Goal: Task Accomplishment & Management: Manage account settings

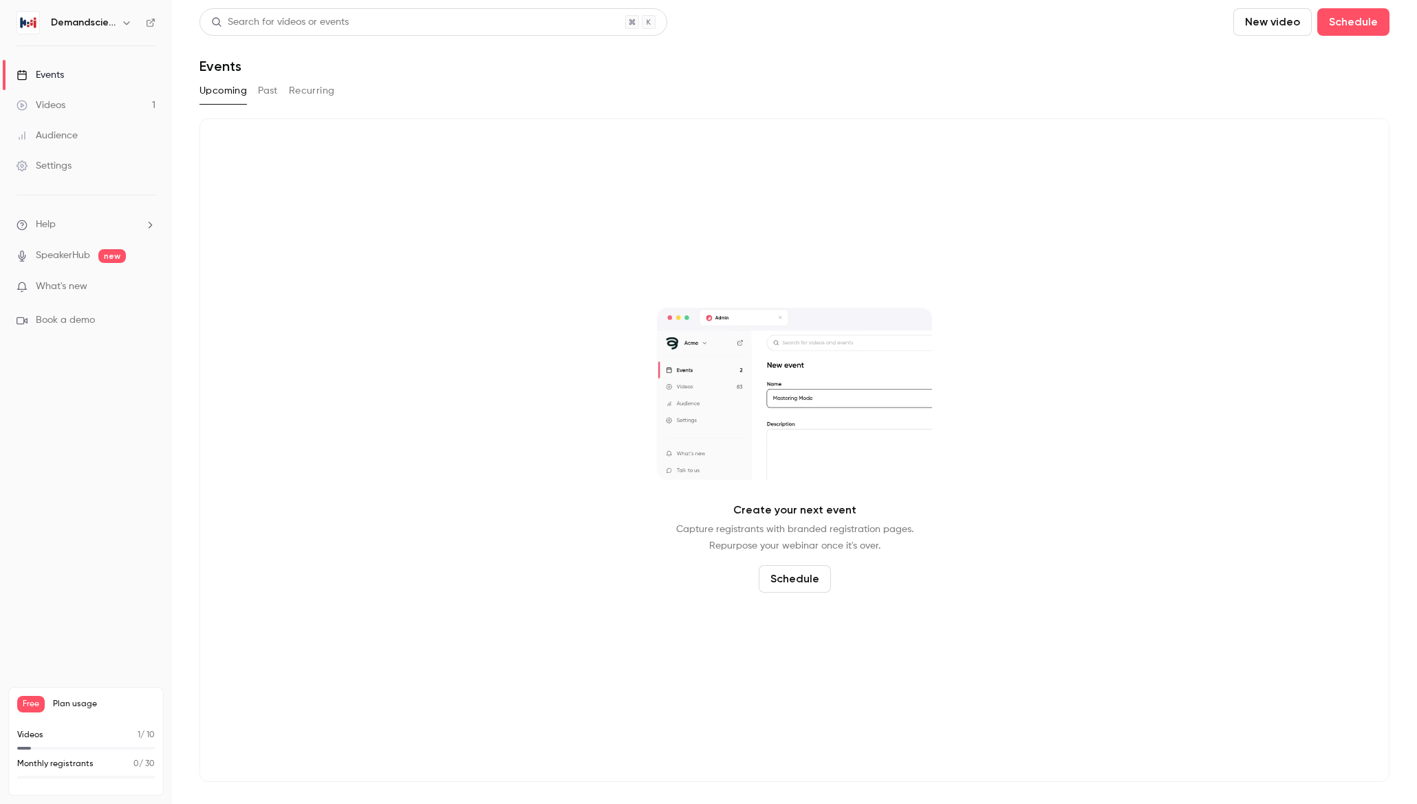
click at [89, 21] on h6 "Demandscience" at bounding box center [83, 23] width 65 height 14
click at [129, 27] on icon "button" at bounding box center [126, 22] width 11 height 11
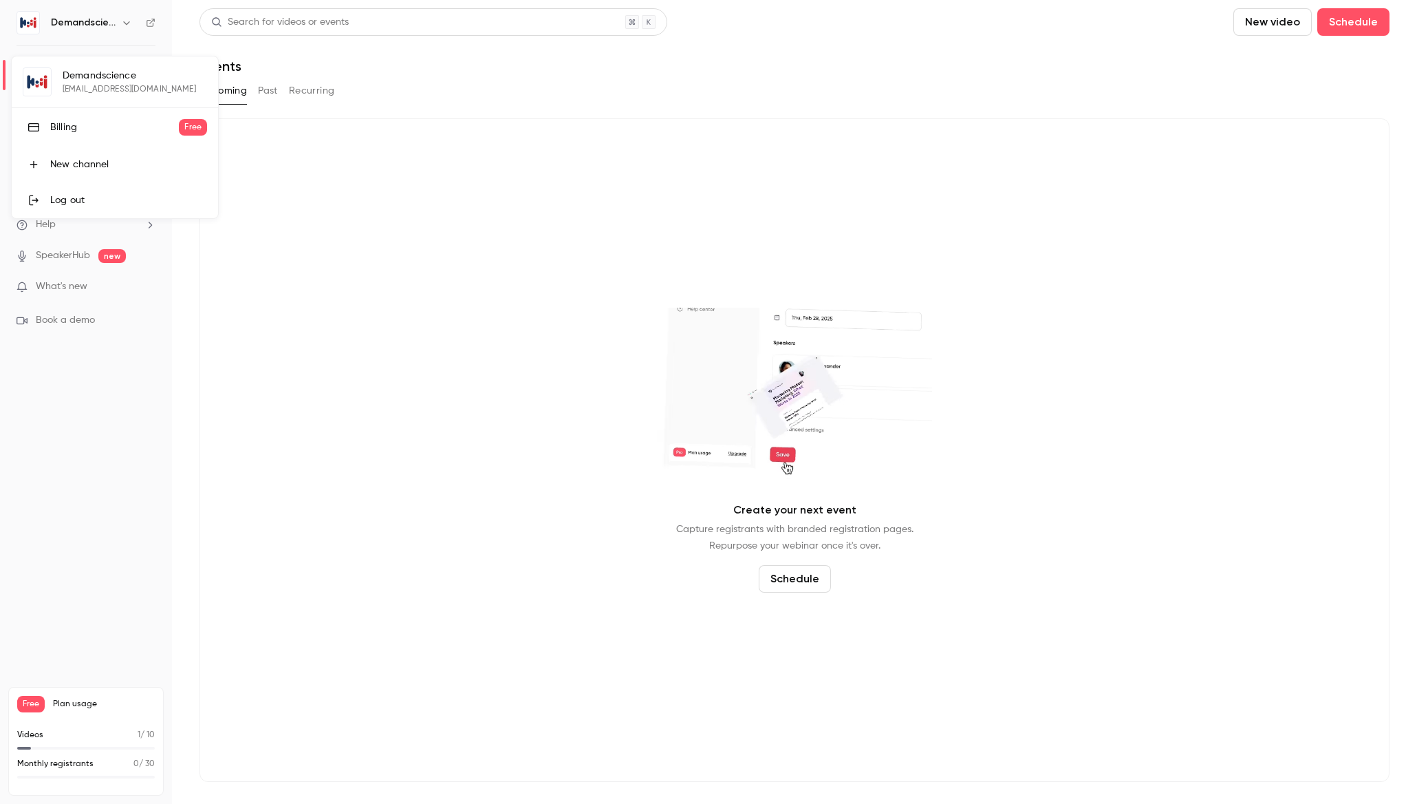
click at [58, 191] on link "Log out" at bounding box center [115, 200] width 206 height 36
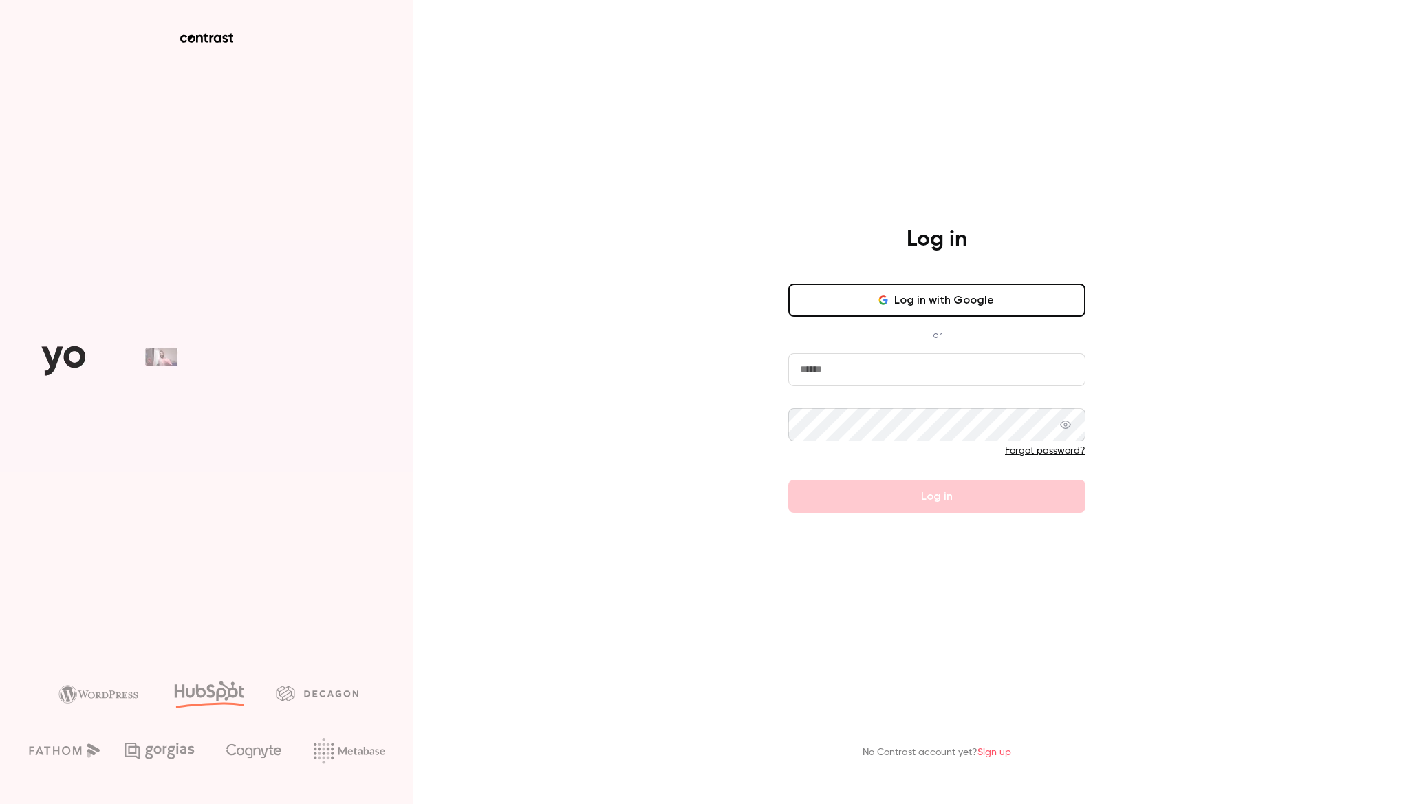
type input "**********"
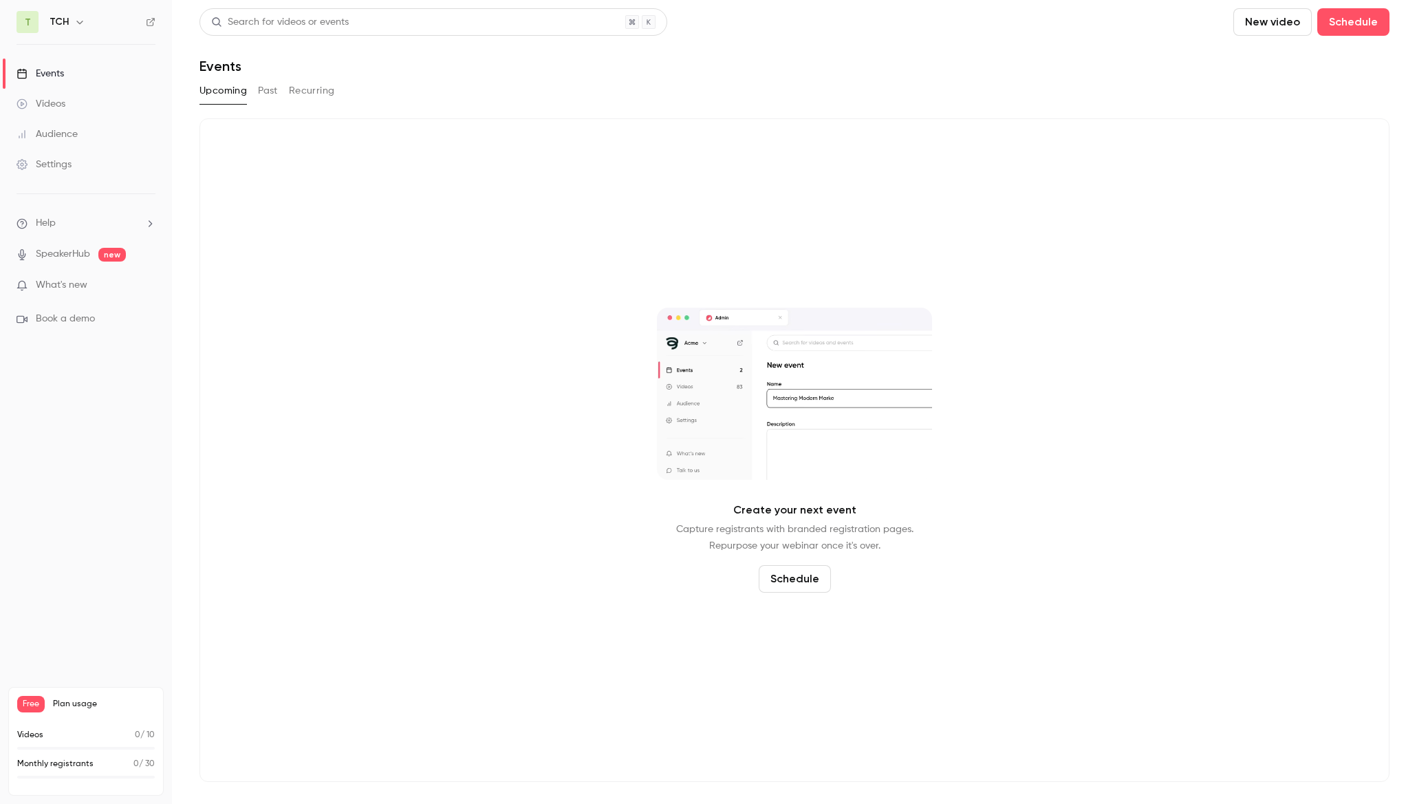
click at [76, 23] on icon "button" at bounding box center [79, 22] width 11 height 11
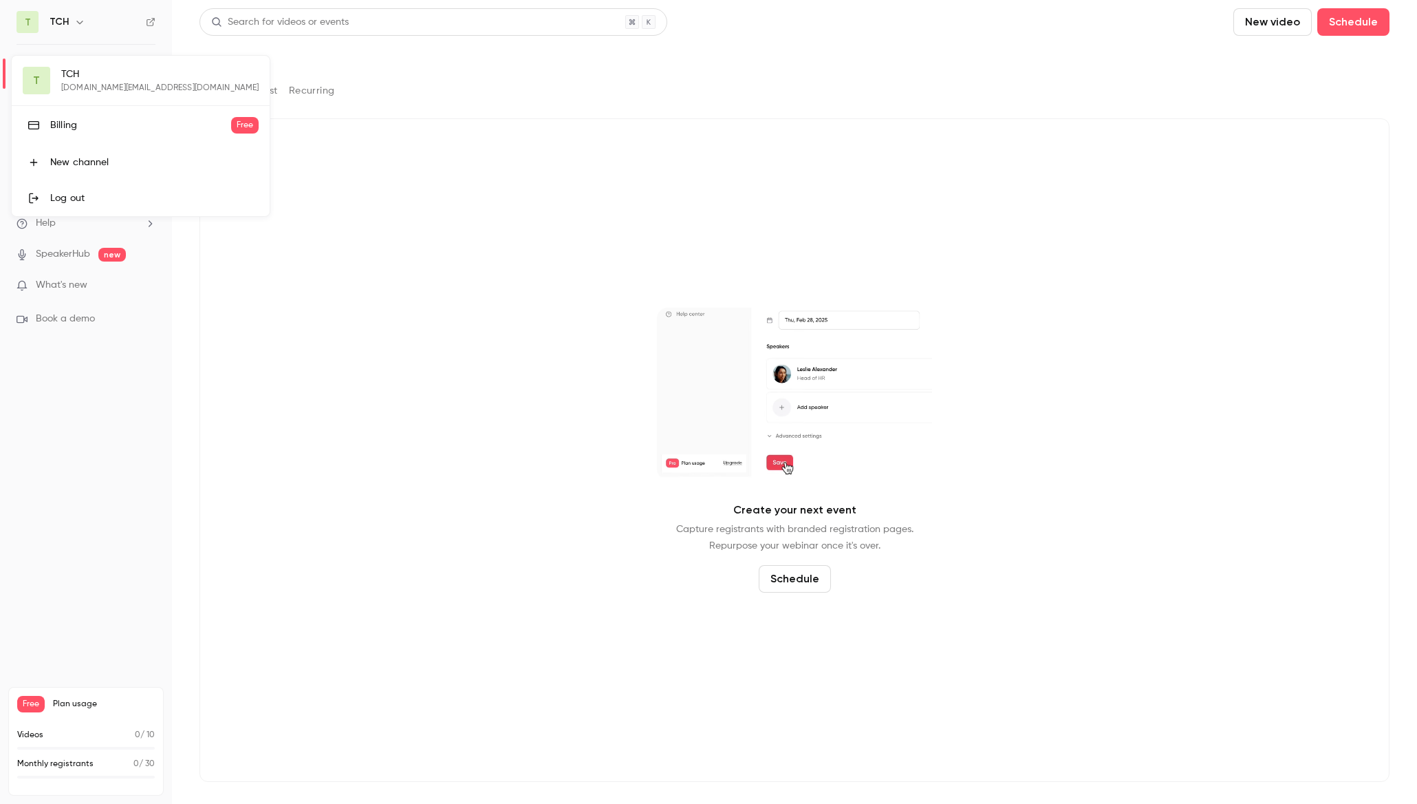
click at [63, 195] on div "Log out" at bounding box center [154, 198] width 208 height 14
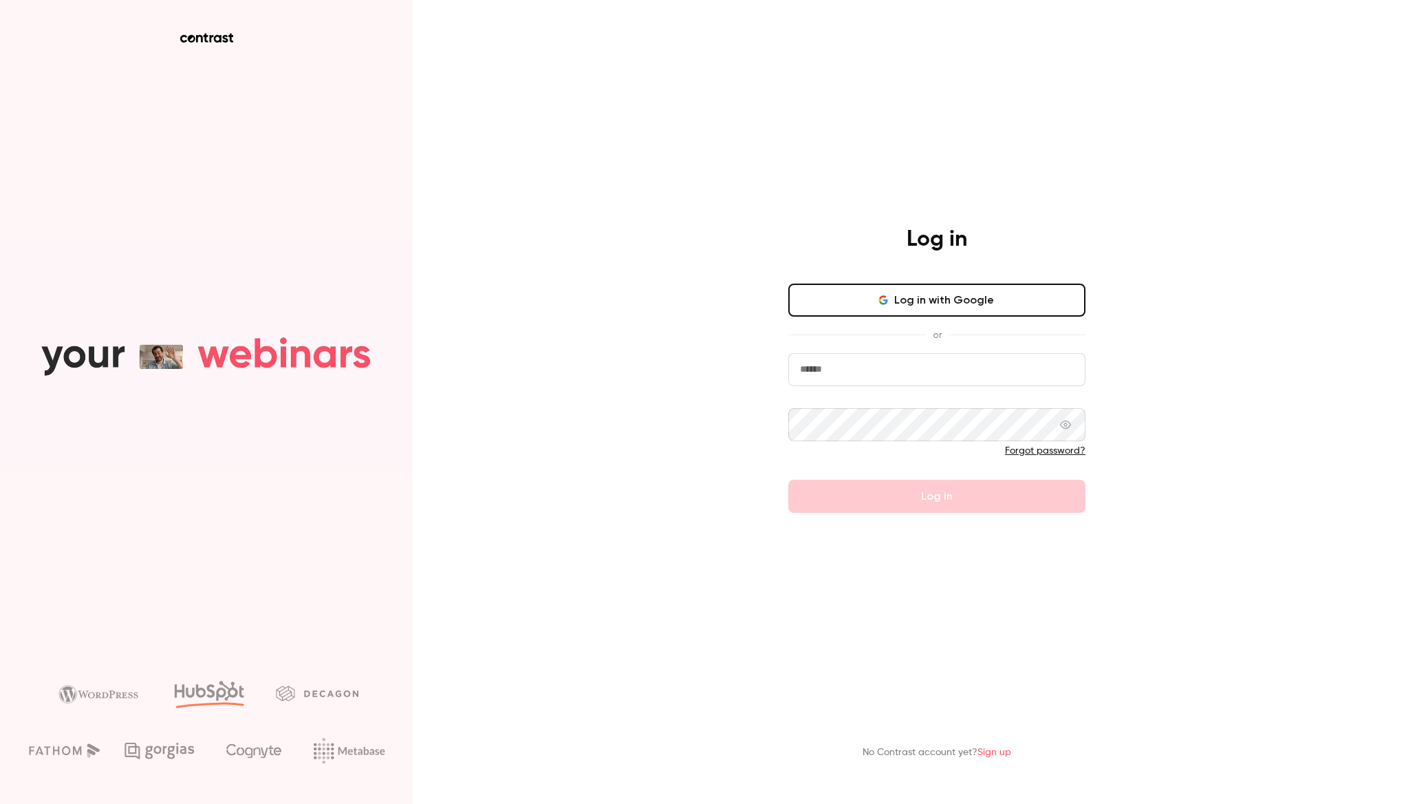
click at [907, 304] on button "Log in with Google" at bounding box center [936, 299] width 297 height 33
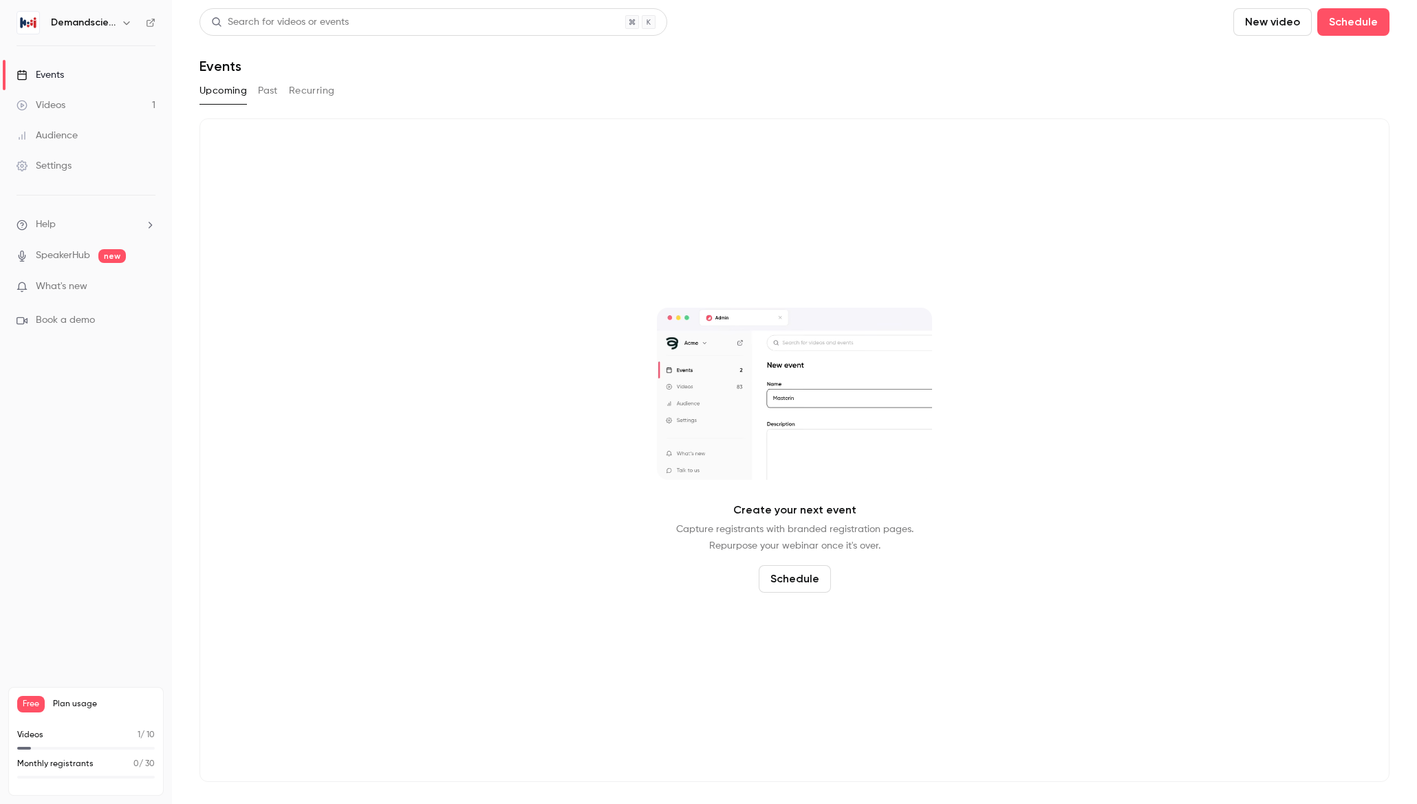
click at [109, 17] on h6 "Demandscience" at bounding box center [83, 23] width 65 height 14
click at [85, 22] on h6 "Demandscience" at bounding box center [83, 23] width 65 height 14
click at [121, 20] on icon "button" at bounding box center [126, 22] width 11 height 11
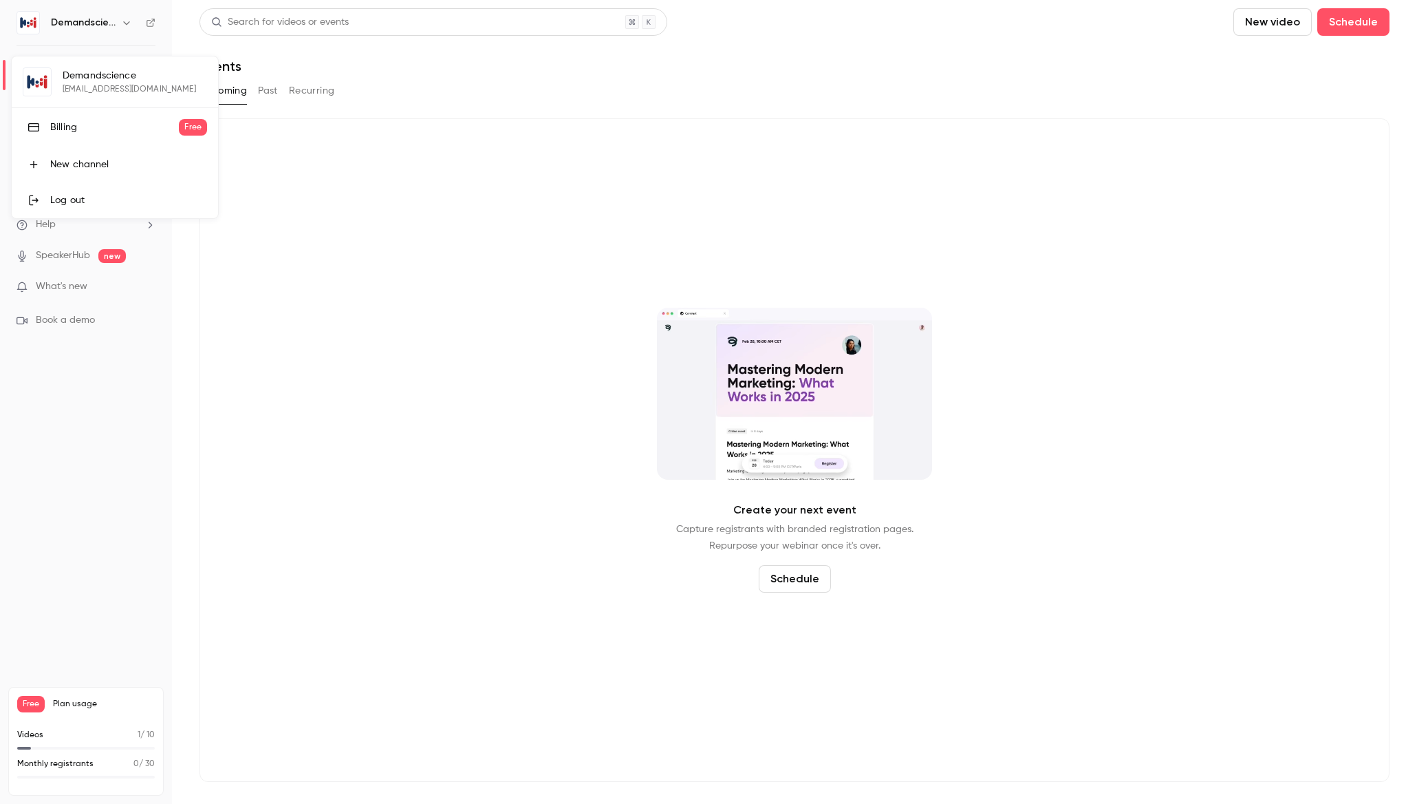
click at [50, 198] on div "Log out" at bounding box center [128, 200] width 157 height 14
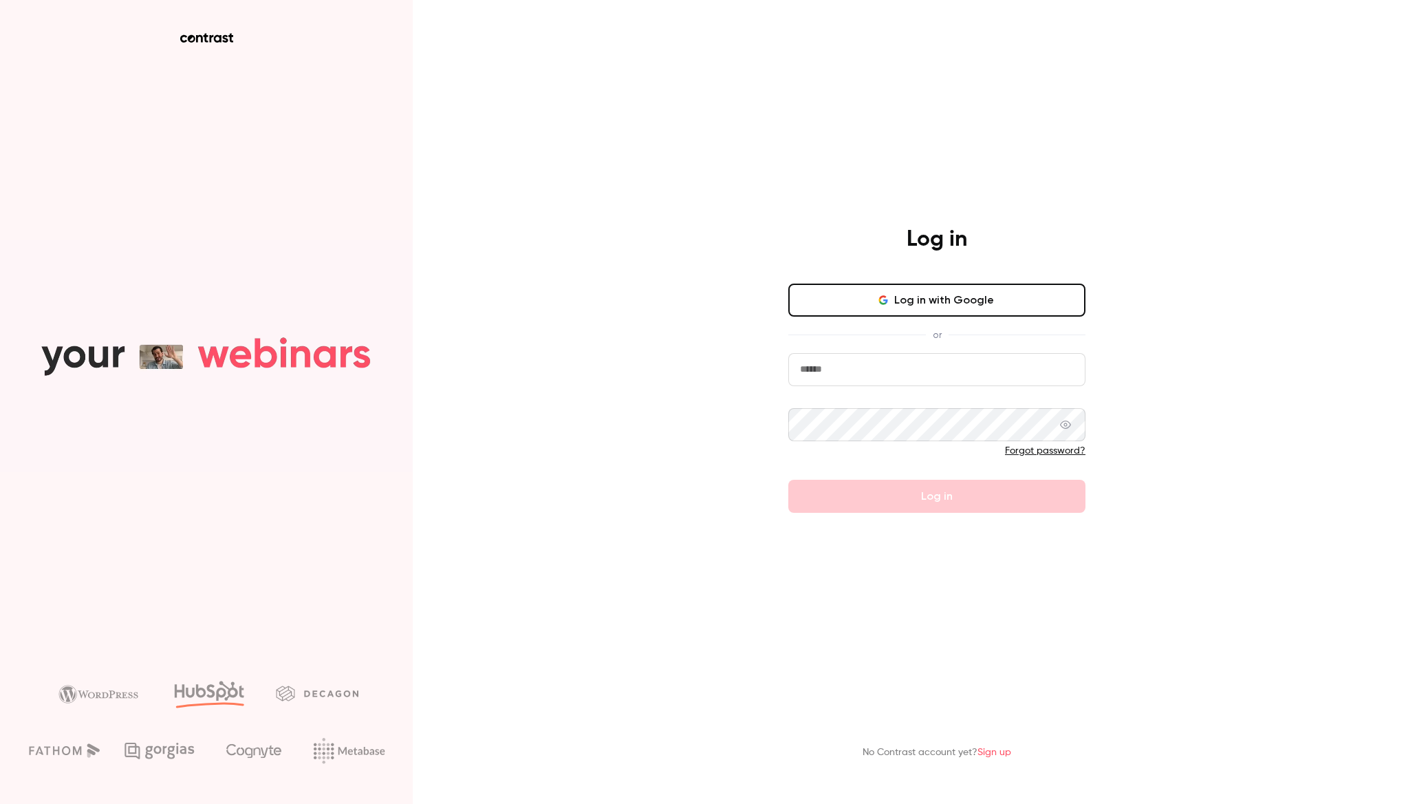
click at [869, 294] on button "Log in with Google" at bounding box center [936, 299] width 297 height 33
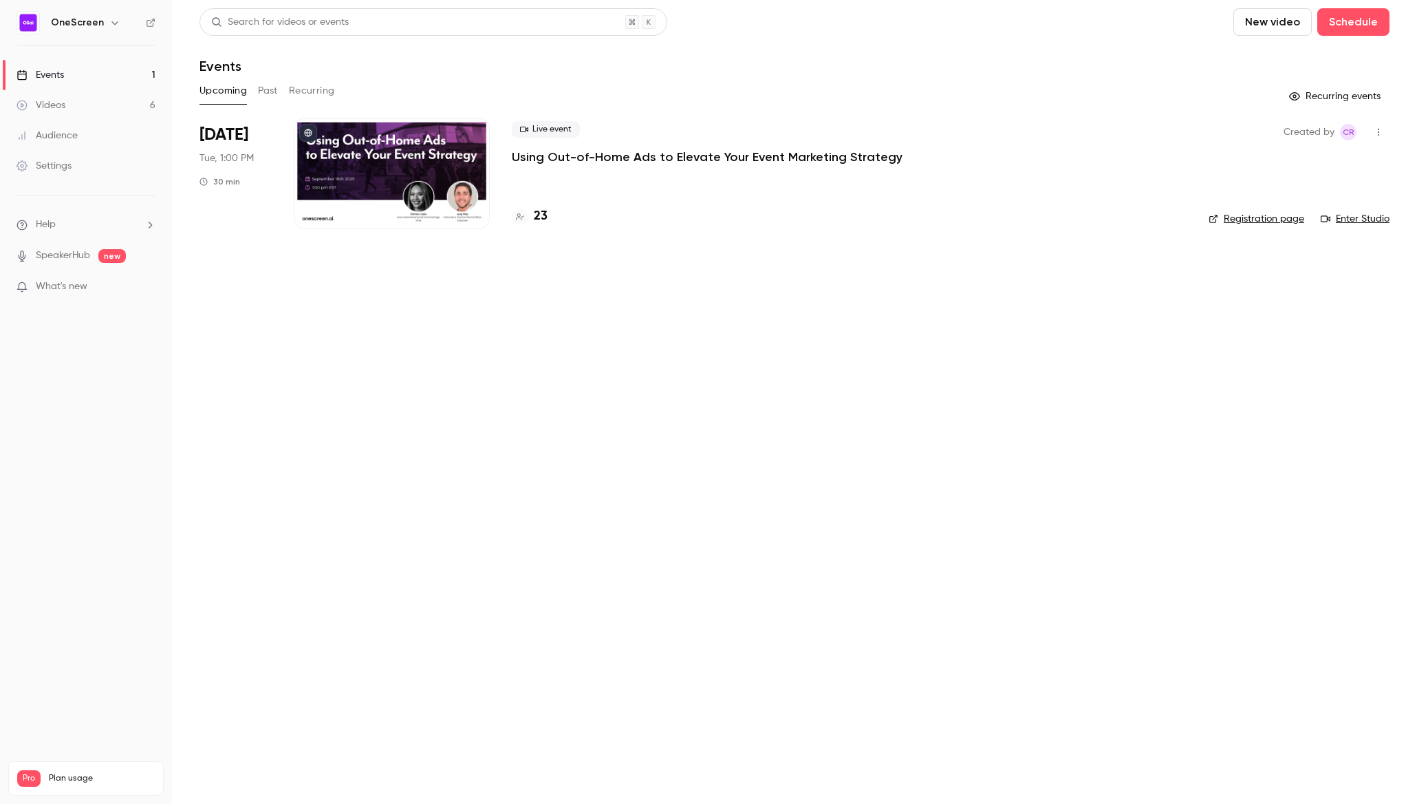
click at [535, 801] on main "Search for videos or events New video Schedule Events Upcoming Past Recurring R…" at bounding box center [794, 402] width 1245 height 804
click at [440, 605] on main "Search for videos or events New video Schedule Events Upcoming Past Recurring R…" at bounding box center [794, 402] width 1245 height 804
